Goal: Transaction & Acquisition: Purchase product/service

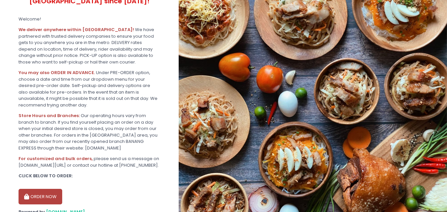
scroll to position [162, 0]
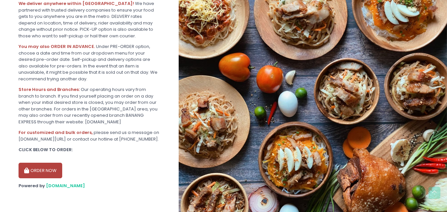
click at [45, 172] on button "ORDER NOW" at bounding box center [41, 171] width 44 height 16
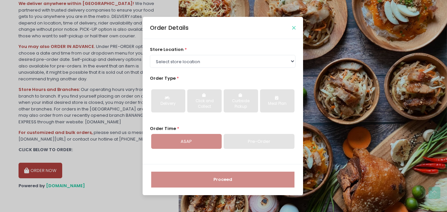
click at [292, 26] on icon "Close" at bounding box center [293, 27] width 3 height 5
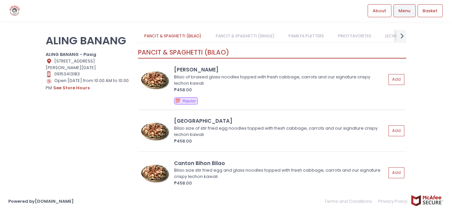
click at [158, 82] on img at bounding box center [155, 79] width 30 height 20
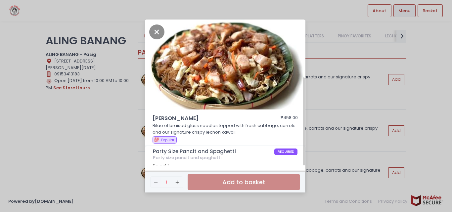
scroll to position [32, 0]
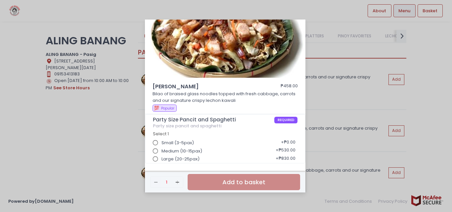
click at [100, 116] on div "Bihon Bilao ₱458.00 Bilao of braised glass noodles topped with fresh cabbage, c…" at bounding box center [226, 106] width 452 height 212
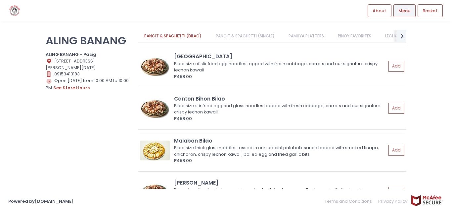
scroll to position [66, 0]
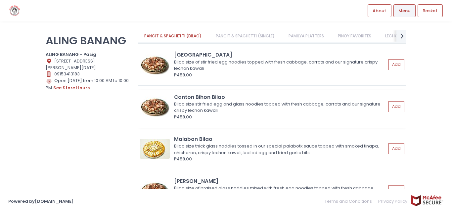
click at [152, 108] on img at bounding box center [155, 107] width 30 height 20
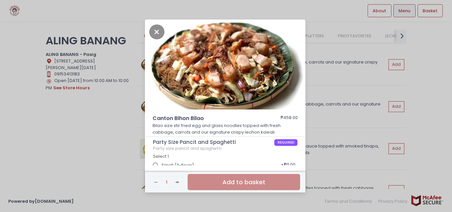
scroll to position [22, 0]
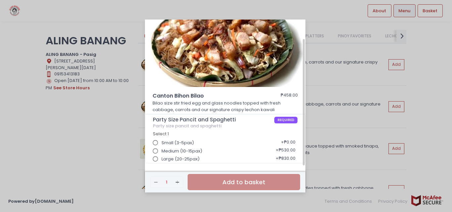
click at [155, 159] on input "Large (20-25pax)" at bounding box center [155, 159] width 13 height 13
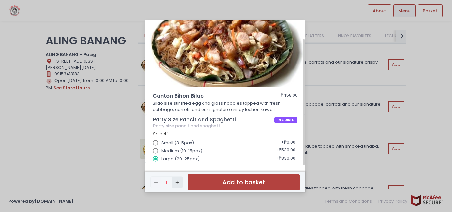
click at [178, 183] on icon "Add Created with Sketch." at bounding box center [177, 182] width 5 height 5
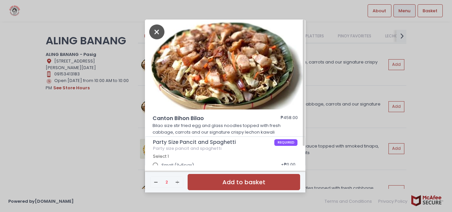
click at [152, 27] on icon "Close" at bounding box center [156, 31] width 15 height 15
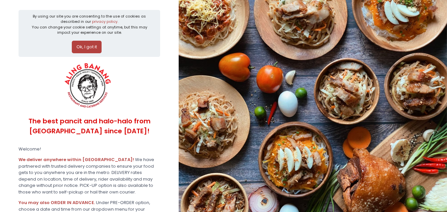
click at [90, 49] on button "Ok, I got it" at bounding box center [87, 47] width 30 height 13
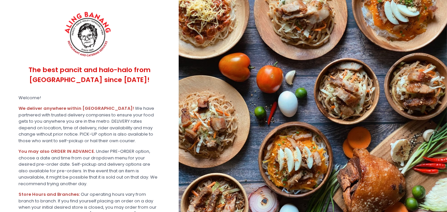
scroll to position [111, 0]
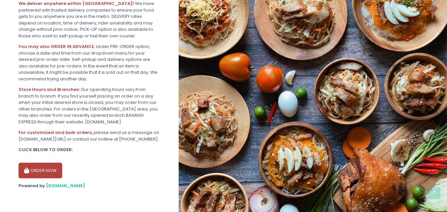
click at [35, 168] on button "ORDER NOW" at bounding box center [41, 171] width 44 height 16
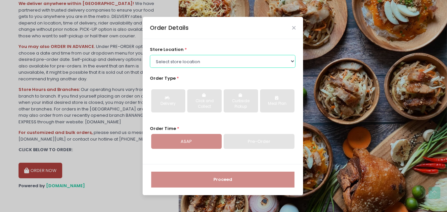
click at [294, 63] on select "Select store location ALING BANANG - Pasig ALING BANANG - San Juan ALING BANANG…" at bounding box center [223, 61] width 146 height 13
select select "61445fa8c0144a0f30d77b95"
click at [150, 55] on select "Select store location ALING BANANG - Pasig ALING BANANG - San Juan ALING BANANG…" at bounding box center [223, 61] width 146 height 13
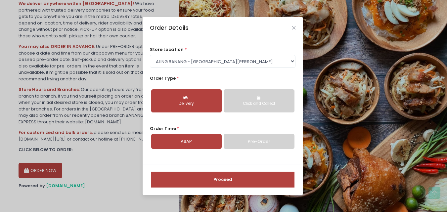
click at [240, 178] on button "Proceed" at bounding box center [222, 180] width 143 height 16
